Goal: Task Accomplishment & Management: Use online tool/utility

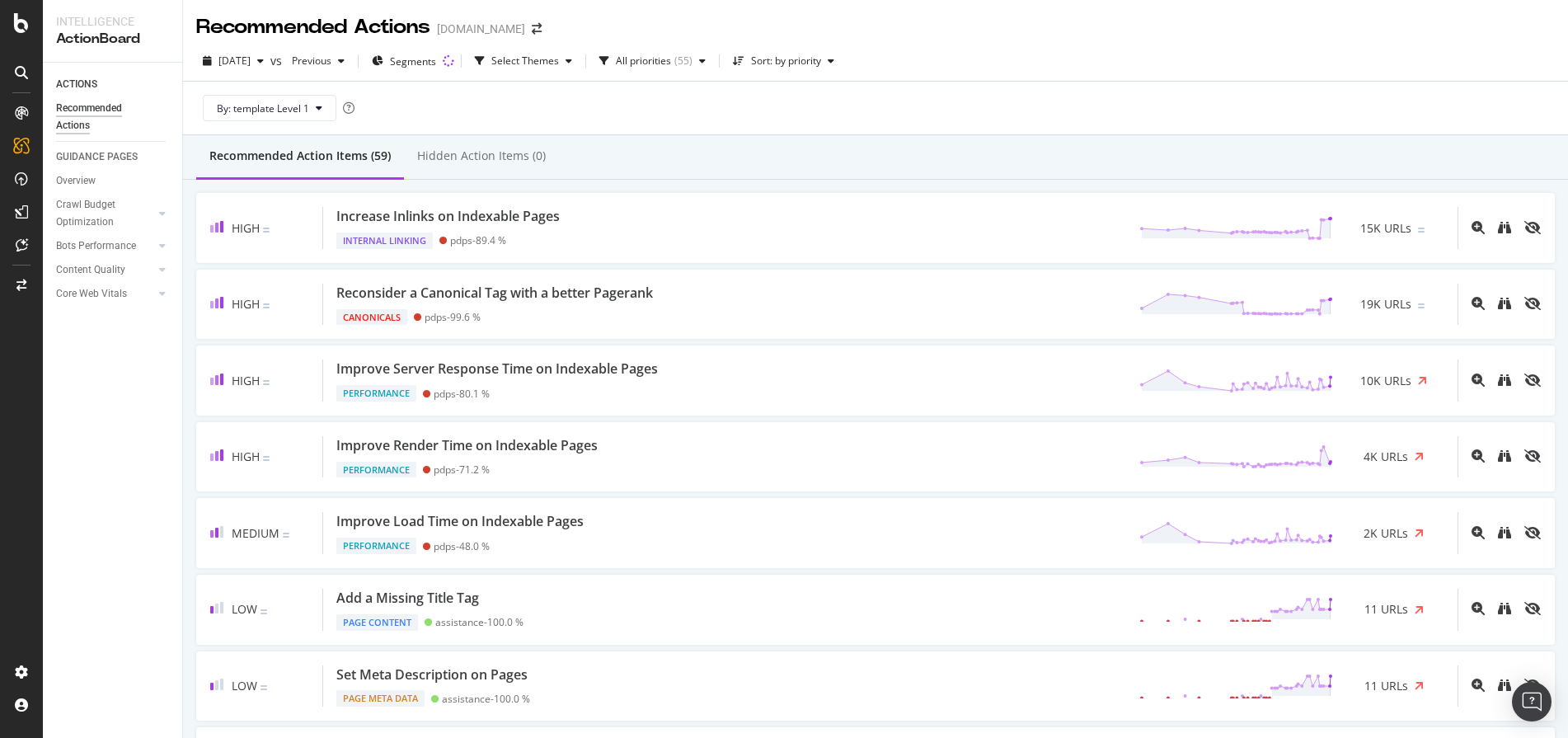
click at [1034, 50] on div "2025 Aug. 20th vs Previous Segments Select Themes All priorities ( 55 ) Sort: b…" at bounding box center [876, 64] width 1385 height 33
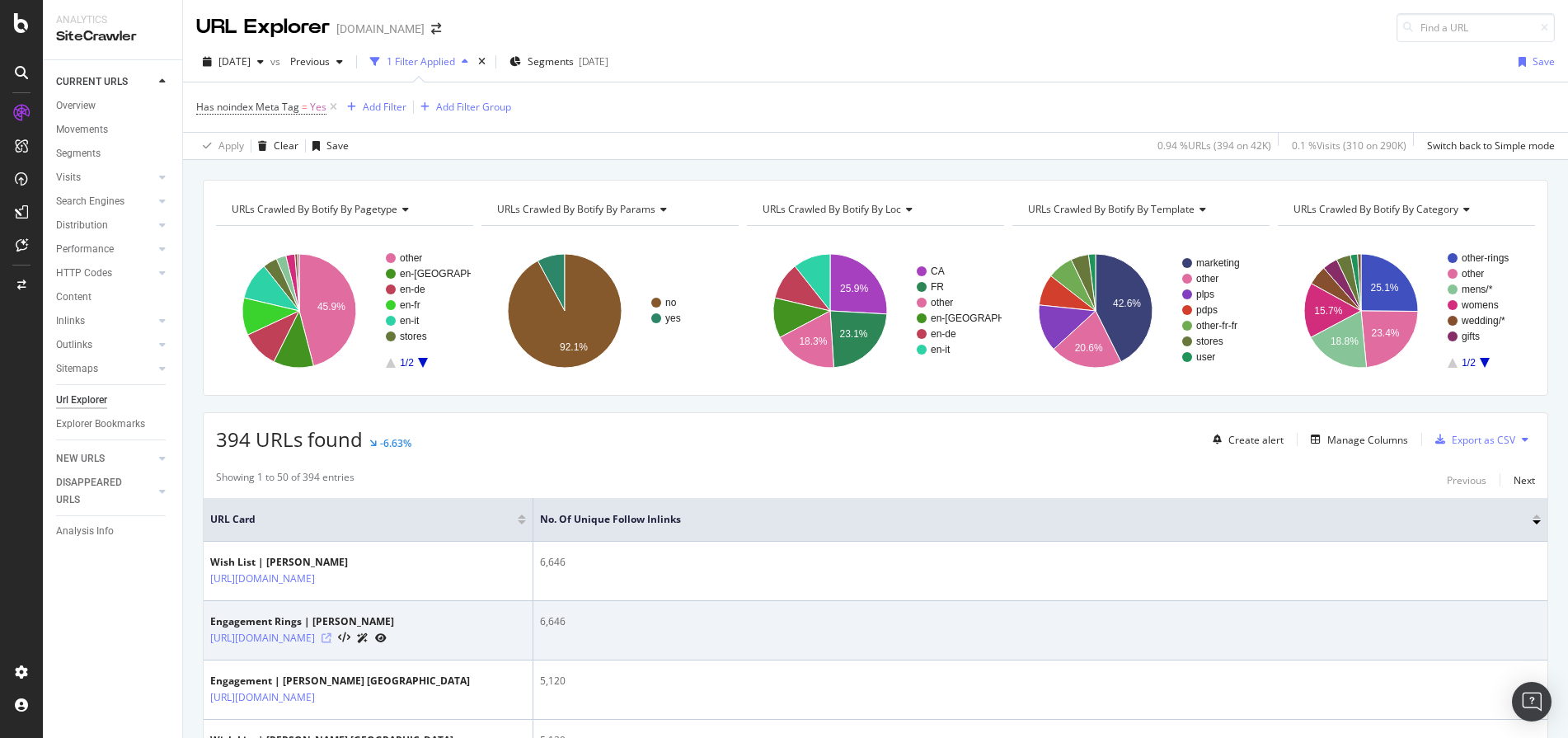
click at [331, 642] on icon at bounding box center [326, 638] width 10 height 10
